Goal: Task Accomplishment & Management: Complete application form

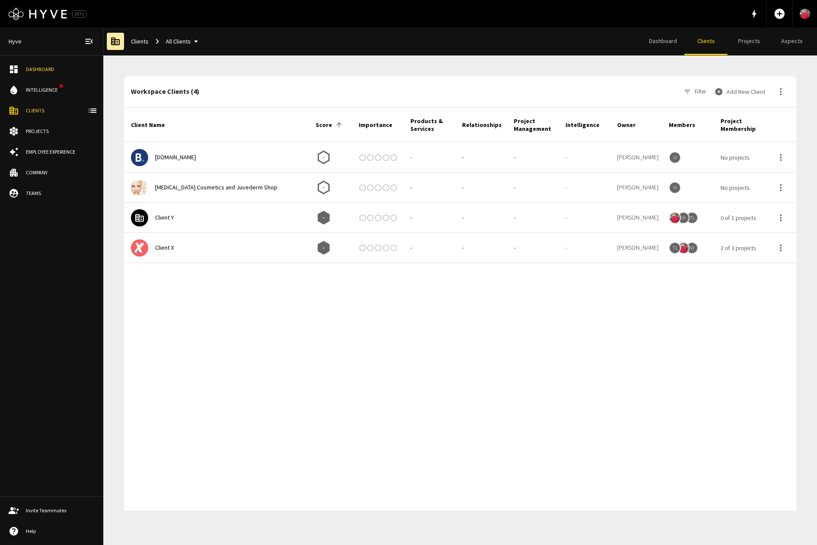
click at [747, 90] on button "Add New Client" at bounding box center [741, 91] width 56 height 17
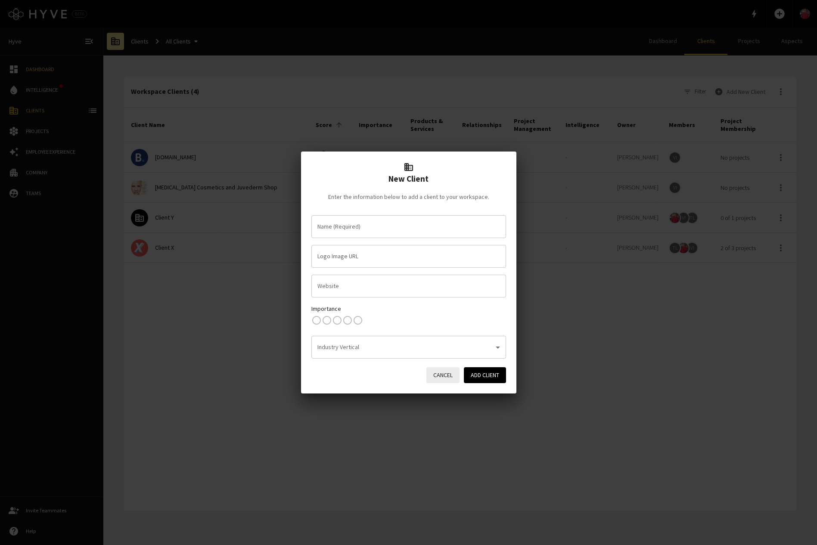
click at [421, 230] on input "Name (Required)" at bounding box center [408, 226] width 187 height 15
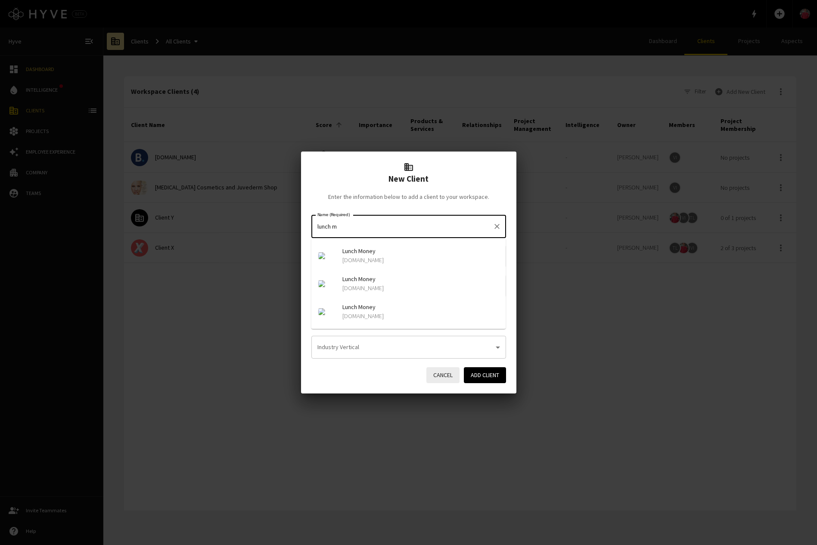
click at [393, 255] on span "Lunch Money" at bounding box center [420, 251] width 157 height 9
type input "Lunch Money"
type input "https://img.logo.dev/lunchmoney.app?token=pk_UErwU6x7RHqLpa8H86zLDg"
type input "lunchmoney.app"
type input "Lunch Money"
